Goal: Find specific fact: Find contact information

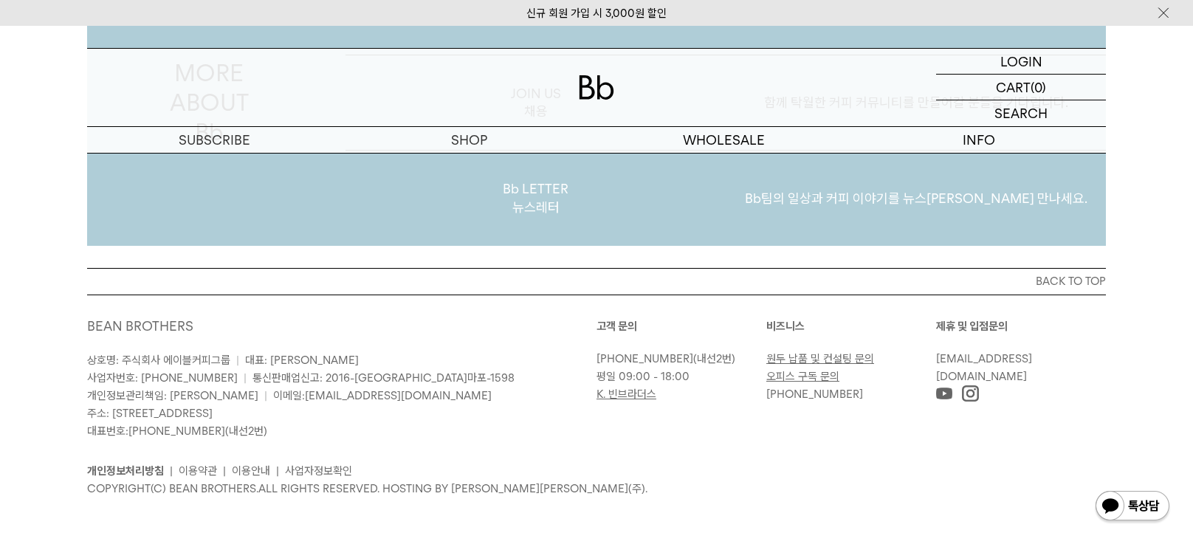
scroll to position [2876, 0]
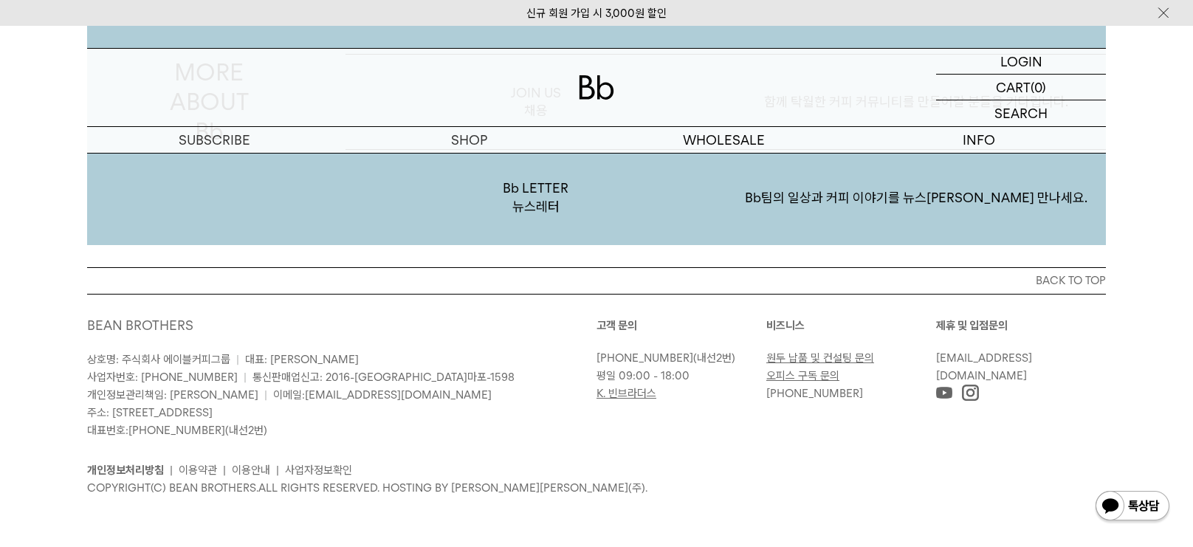
click at [280, 351] on p "상호명: 주식회사 에이블커피그룹 | 대표: [PERSON_NAME] 사업자번호: [PHONE_NUMBER] | 통신판매업신고: 2016-[GE…" at bounding box center [341, 395] width 509 height 89
click at [270, 331] on div at bounding box center [270, 331] width 0 height 0
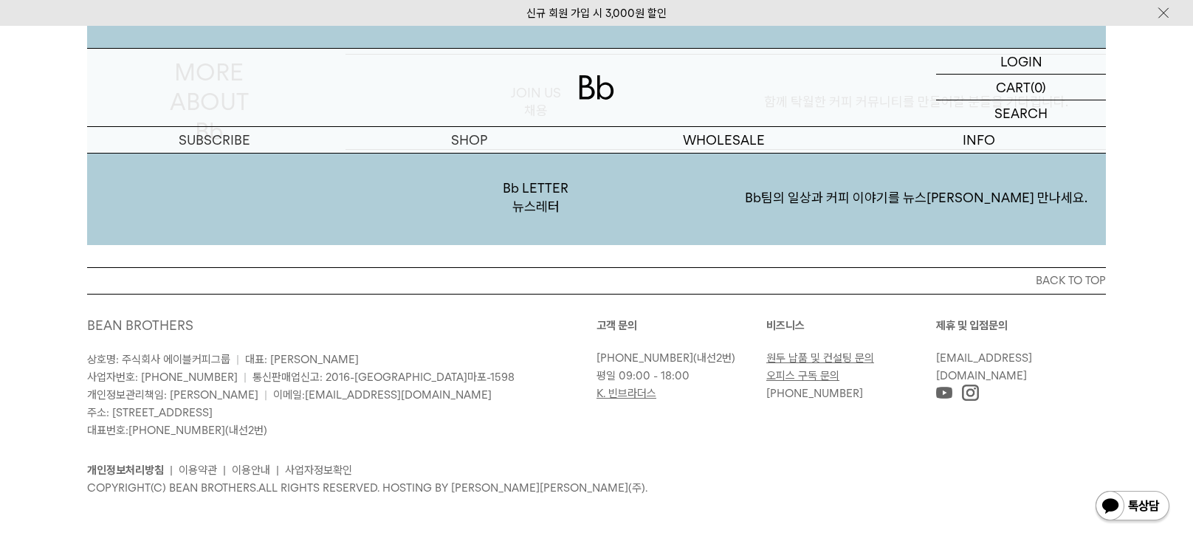
click at [462, 403] on p "상호명: 주식회사 에이블커피그룹 | 대표: [PERSON_NAME] 사업자번호: [PHONE_NUMBER] | 통신판매업신고: 2016-[GE…" at bounding box center [341, 395] width 509 height 89
click at [531, 393] on p "상호명: 주식회사 에이블커피그룹 | 대표: [PERSON_NAME] 사업자번호: [PHONE_NUMBER] | 통신판매업신고: 2016-[GE…" at bounding box center [341, 395] width 509 height 89
click at [297, 356] on p "상호명: 주식회사 에이블커피그룹 | 대표: [PERSON_NAME] 사업자번호: [PHONE_NUMBER] | 통신판매업신고: 2016-[GE…" at bounding box center [341, 395] width 509 height 89
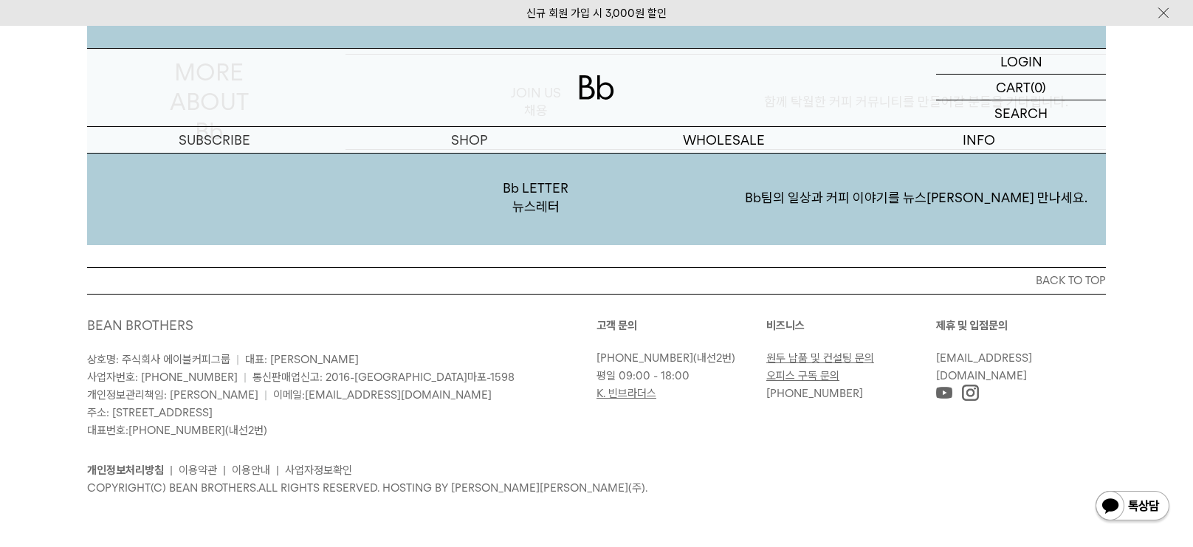
click at [293, 356] on span "대표: [PERSON_NAME]" at bounding box center [302, 359] width 114 height 13
click at [292, 356] on span "대표: [PERSON_NAME]" at bounding box center [302, 359] width 114 height 13
click at [283, 331] on div at bounding box center [283, 331] width 0 height 0
